Goal: Task Accomplishment & Management: Complete application form

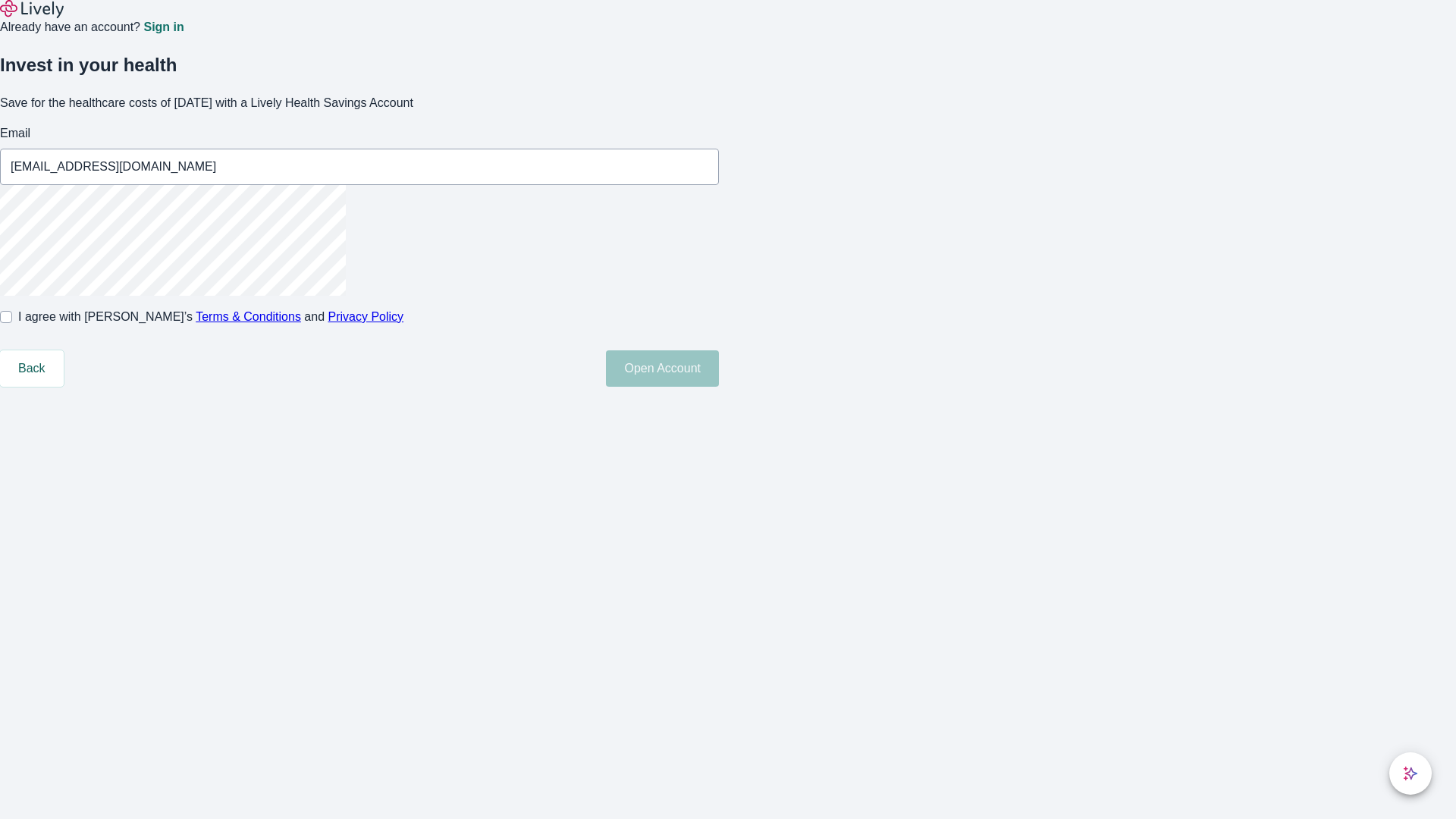
click at [12, 323] on input "I agree with Lively’s Terms & Conditions and Privacy Policy" at bounding box center [6, 317] width 12 height 12
checkbox input "true"
click at [719, 387] on button "Open Account" at bounding box center [662, 368] width 113 height 37
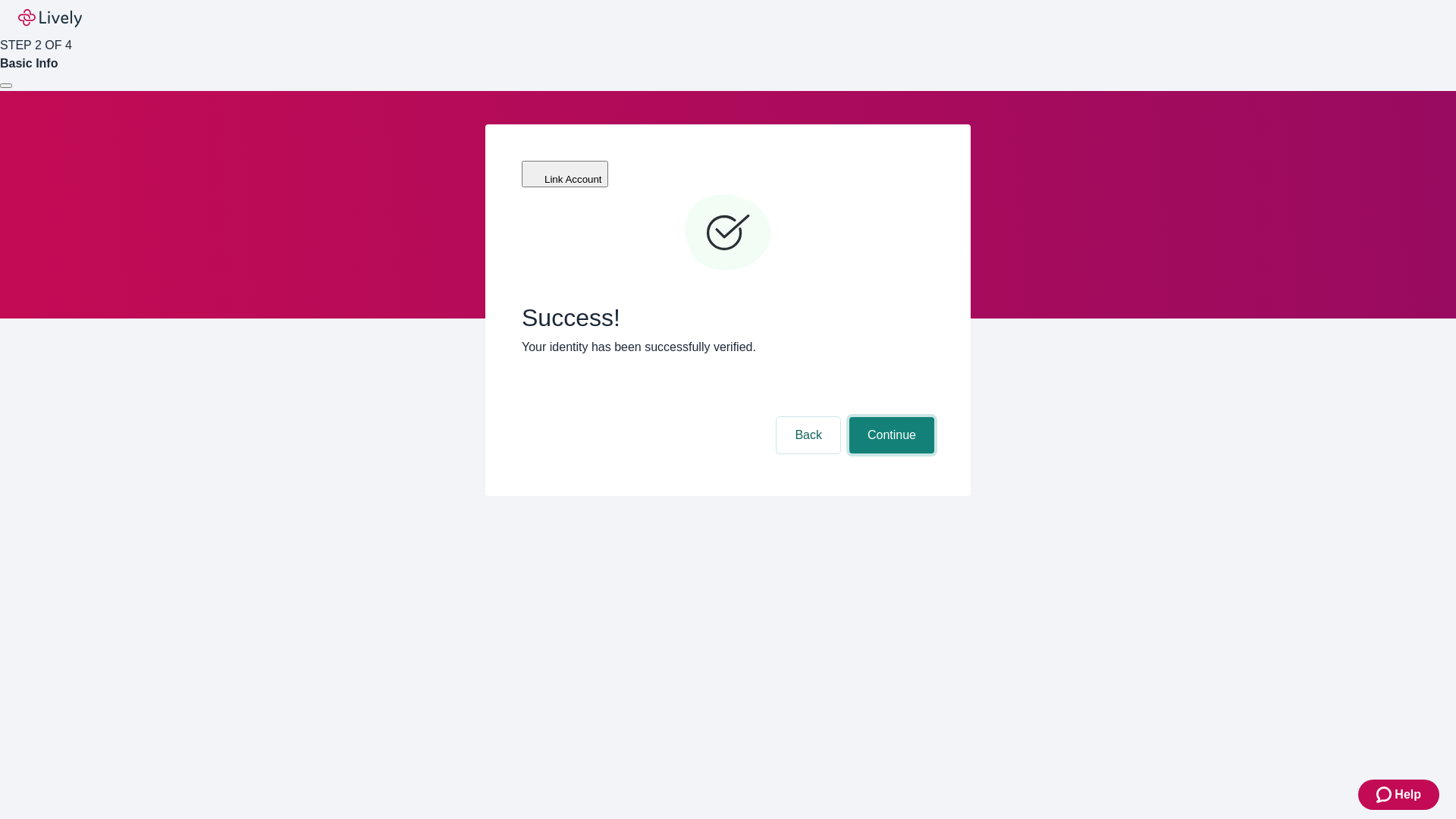
click at [889, 417] on button "Continue" at bounding box center [892, 435] width 85 height 37
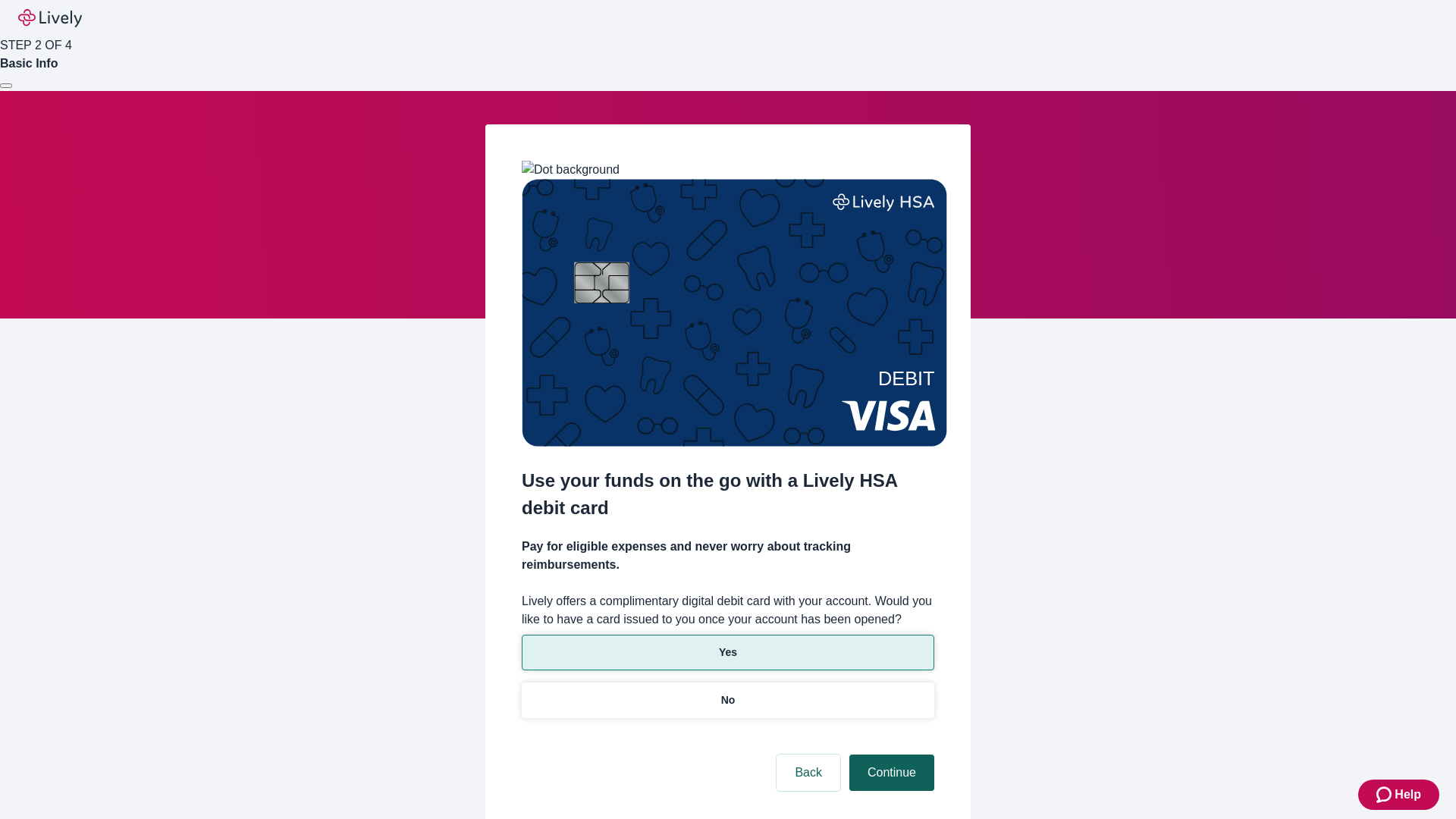
click at [728, 644] on p "Yes" at bounding box center [728, 652] width 18 height 16
click at [889, 755] on button "Continue" at bounding box center [892, 772] width 85 height 37
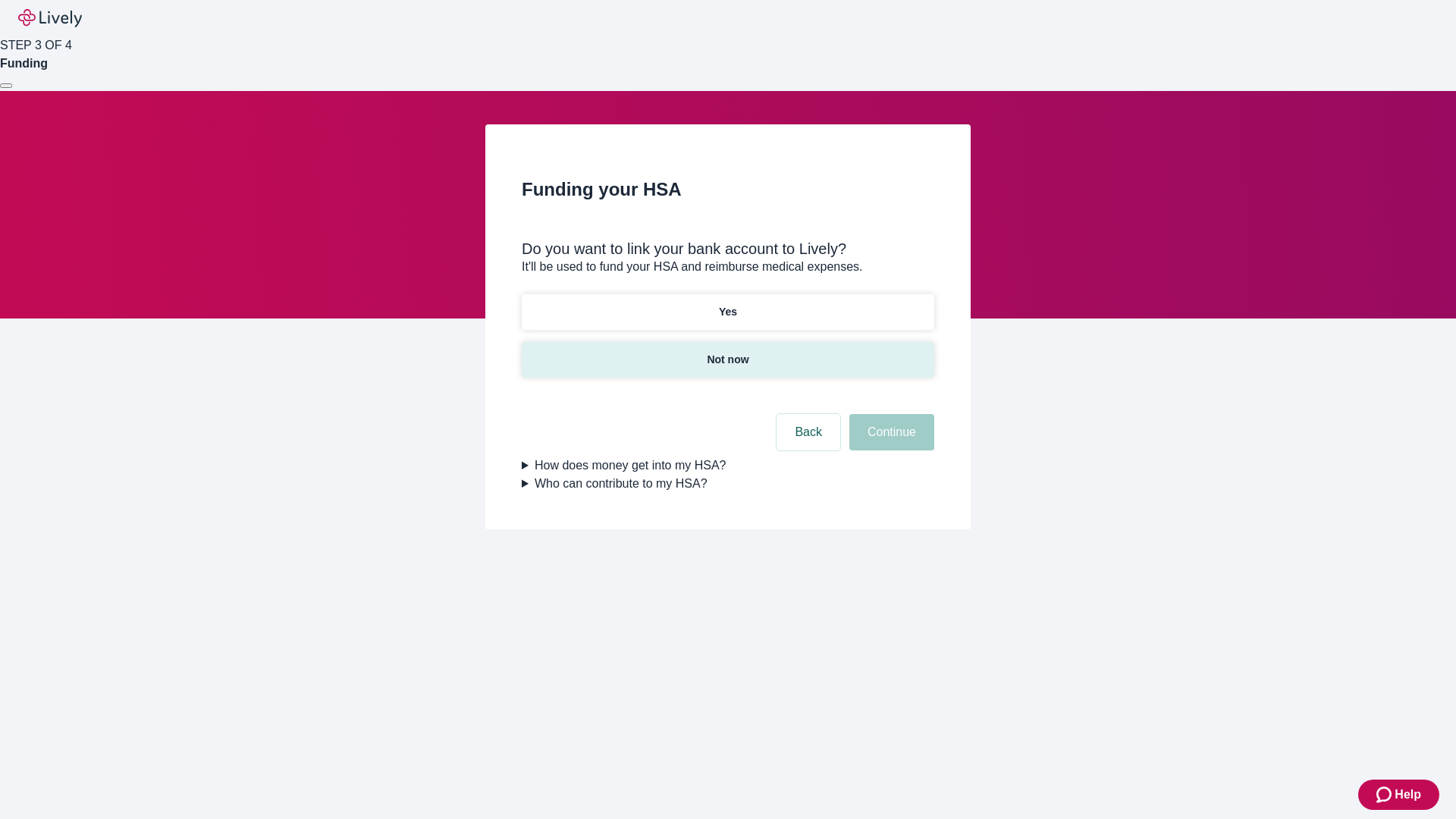
click at [728, 352] on p "Not now" at bounding box center [728, 360] width 42 height 16
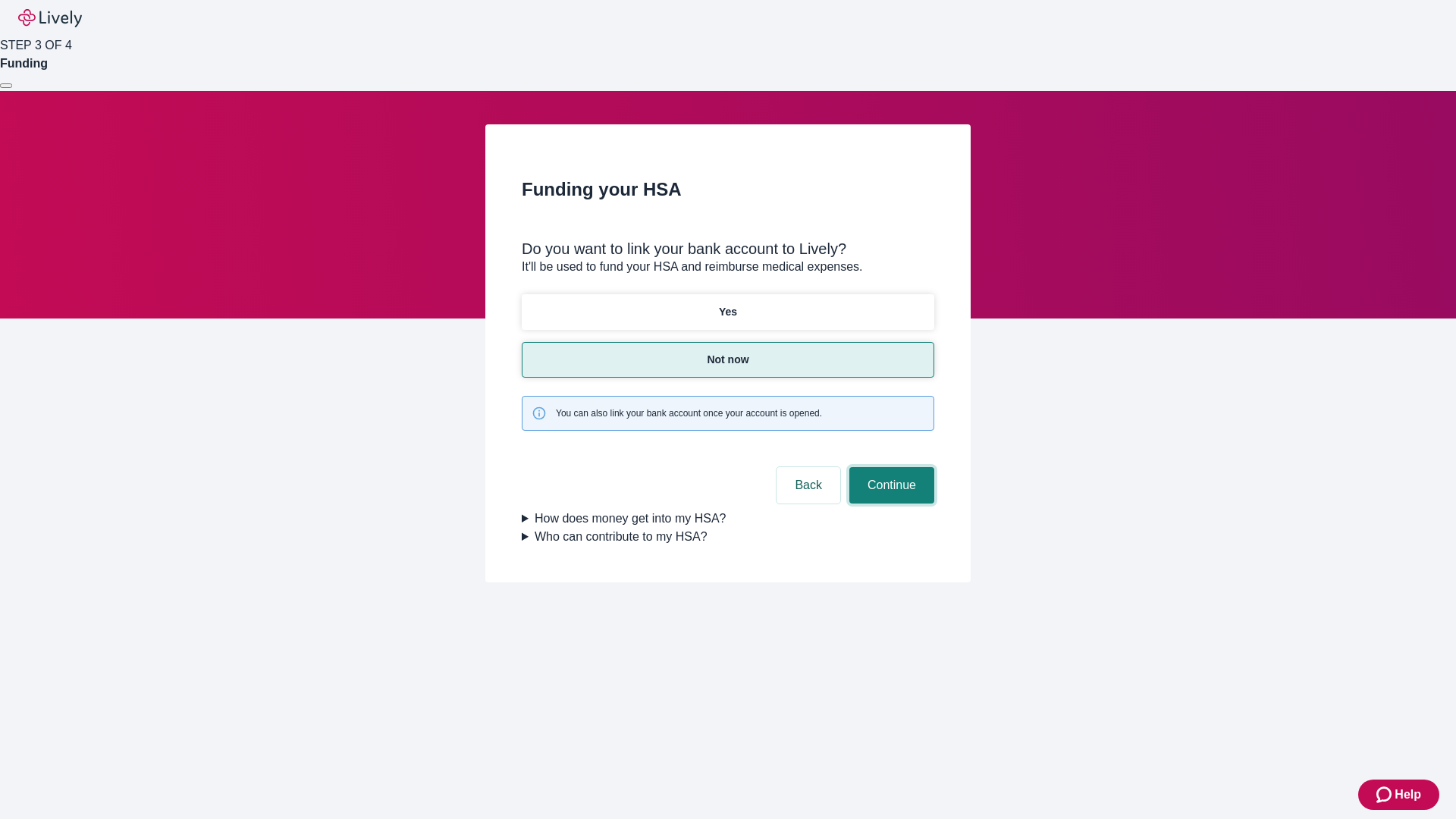
click at [889, 467] on button "Continue" at bounding box center [892, 485] width 85 height 37
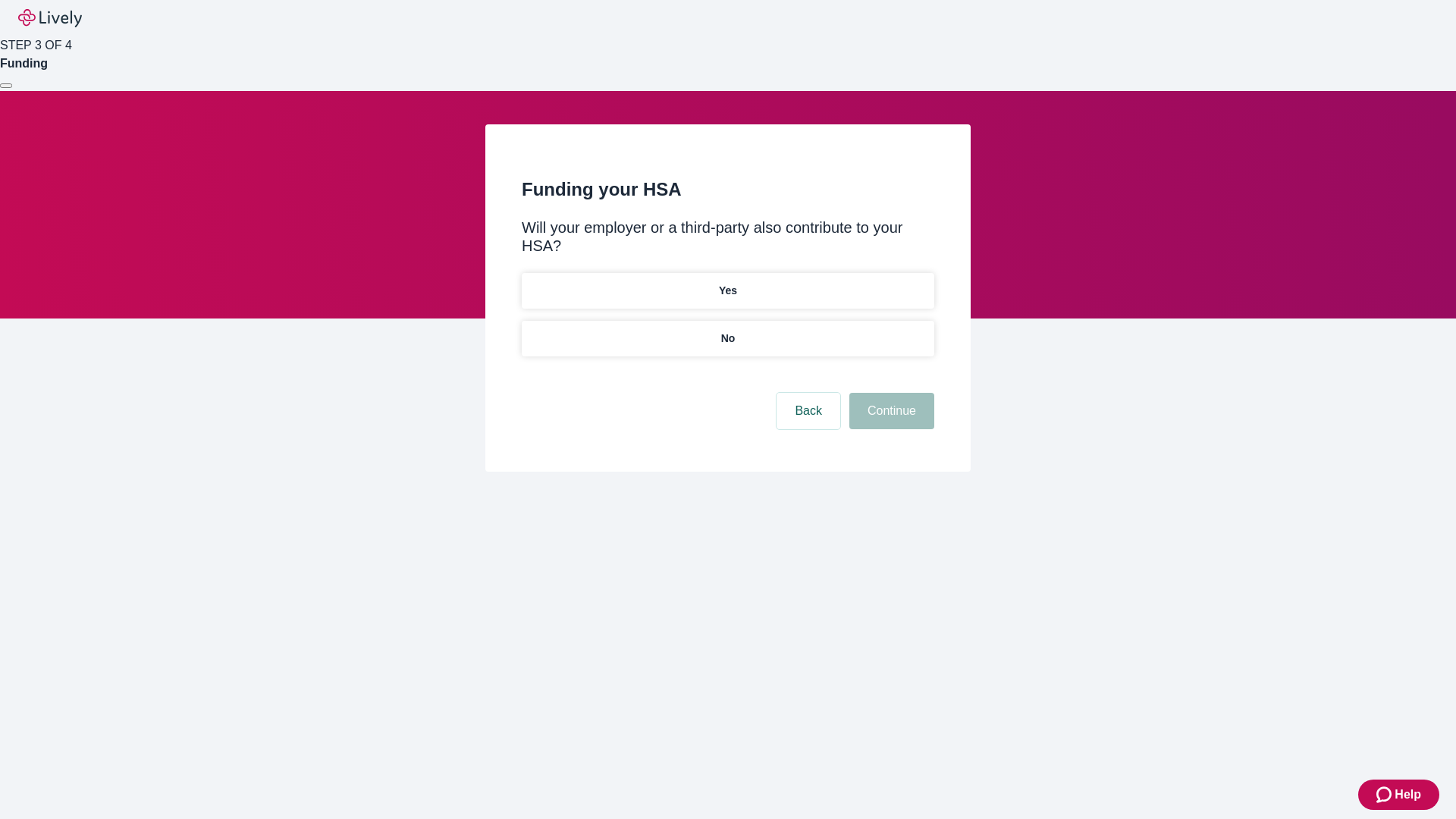
click at [728, 331] on p "No" at bounding box center [728, 339] width 15 height 16
click at [889, 393] on button "Continue" at bounding box center [892, 410] width 85 height 37
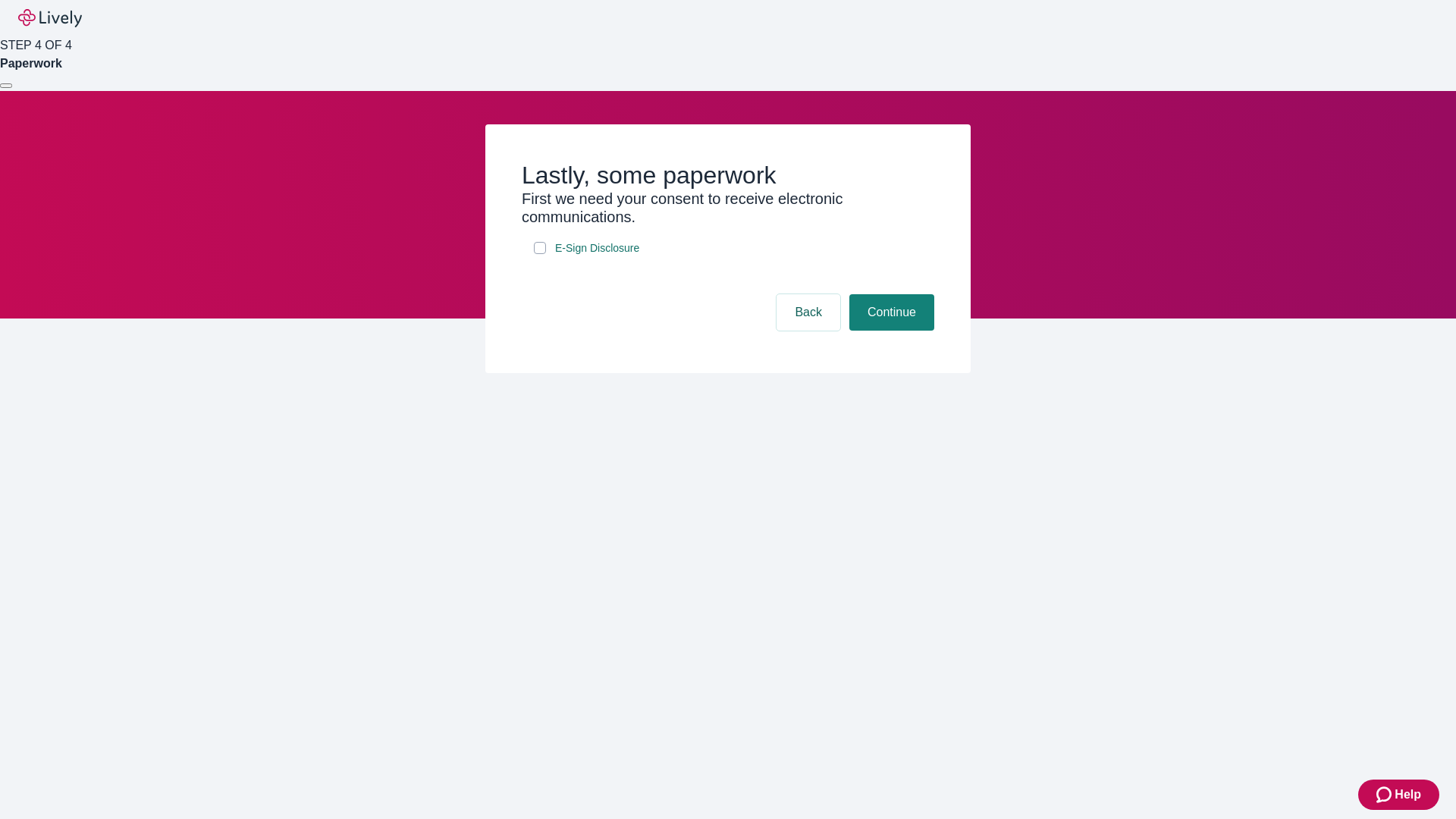
click at [540, 254] on input "E-Sign Disclosure" at bounding box center [540, 248] width 12 height 12
checkbox input "true"
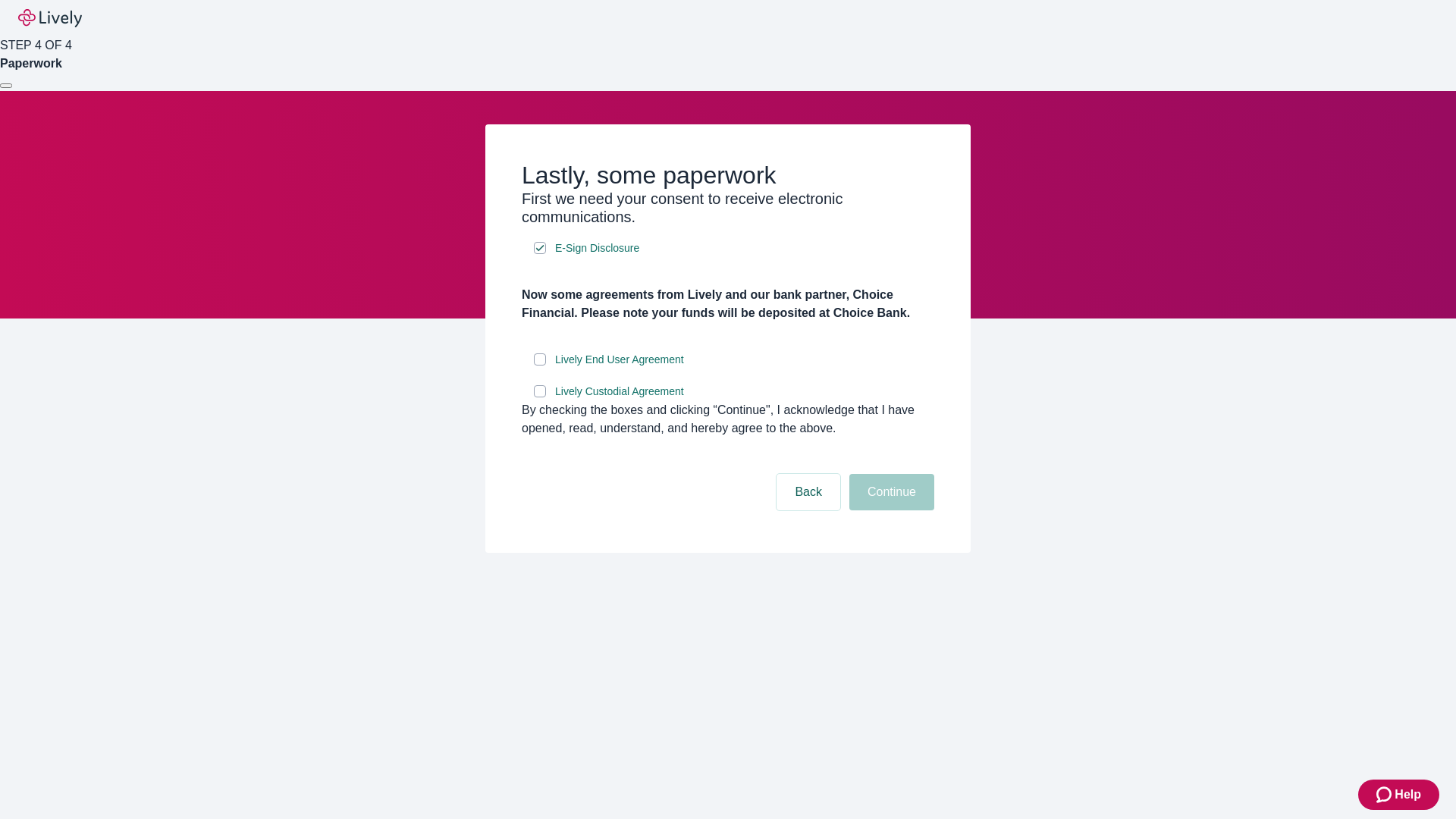
click at [540, 366] on input "Lively End User Agreement" at bounding box center [540, 360] width 12 height 12
checkbox input "true"
click at [540, 398] on input "Lively Custodial Agreement" at bounding box center [540, 392] width 12 height 12
checkbox input "true"
click at [889, 511] on button "Continue" at bounding box center [892, 492] width 85 height 37
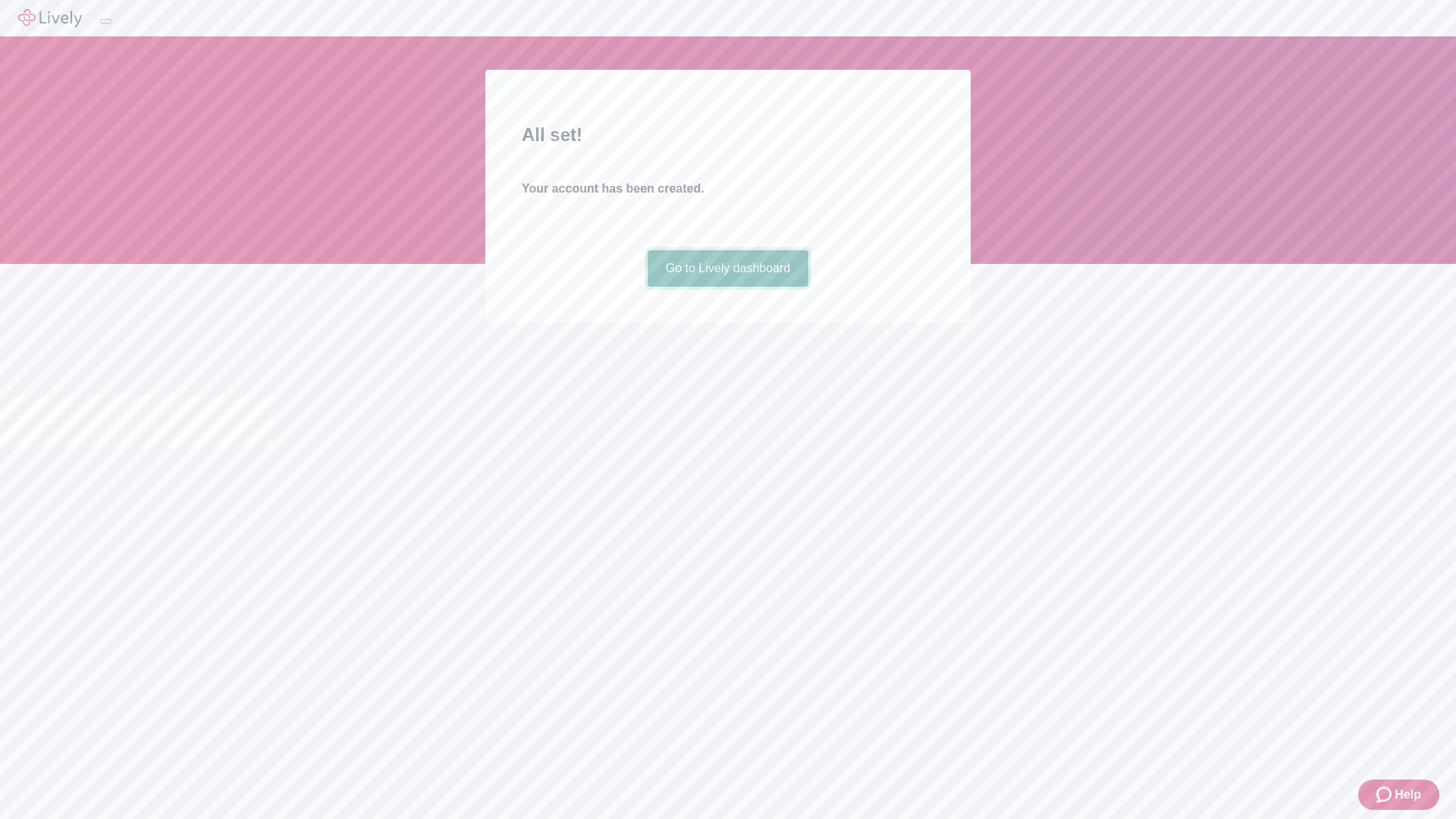
click at [728, 287] on link "Go to Lively dashboard" at bounding box center [728, 268] width 162 height 37
